Goal: Check status

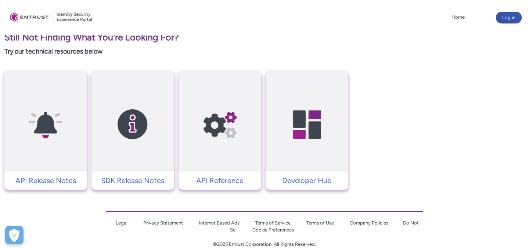
scroll to position [312, 0]
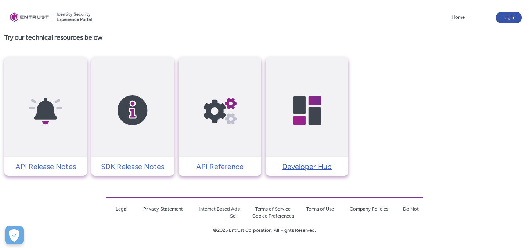
click at [307, 164] on p "Developer Hub" at bounding box center [306, 166] width 75 height 11
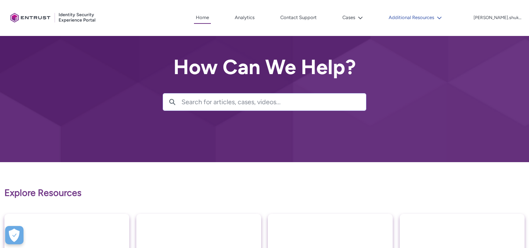
click at [424, 17] on button "Additional Resources" at bounding box center [415, 17] width 57 height 11
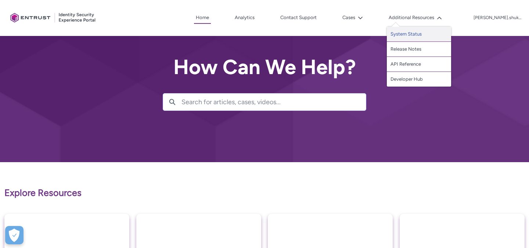
click at [417, 33] on link "System Status" at bounding box center [419, 34] width 64 height 15
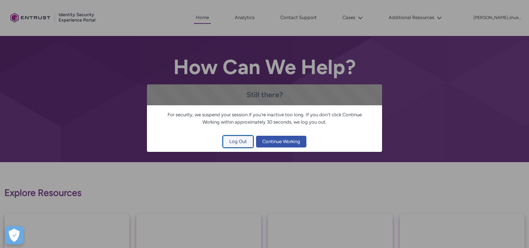
click at [236, 139] on span "Log Out" at bounding box center [238, 141] width 18 height 11
